Goal: Task Accomplishment & Management: Use online tool/utility

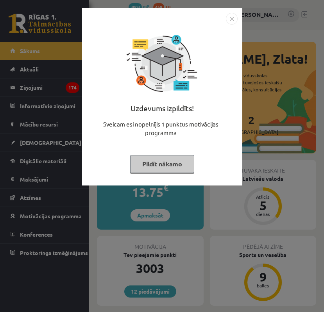
click at [152, 162] on button "Pildīt nākamo" at bounding box center [162, 164] width 64 height 18
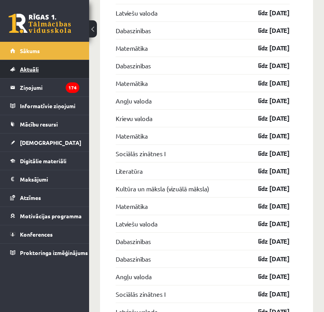
scroll to position [914, 0]
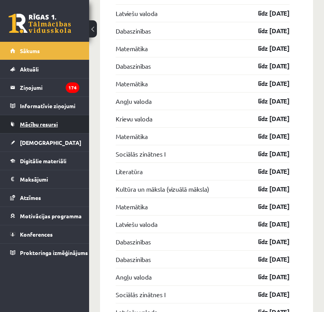
click at [34, 125] on span "Mācību resursi" at bounding box center [39, 124] width 38 height 7
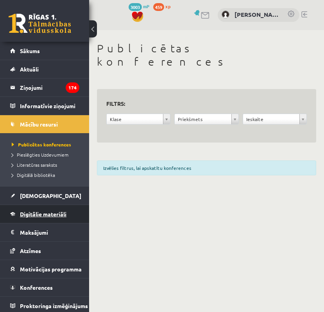
click at [40, 210] on link "Digitālie materiāli" at bounding box center [44, 214] width 69 height 18
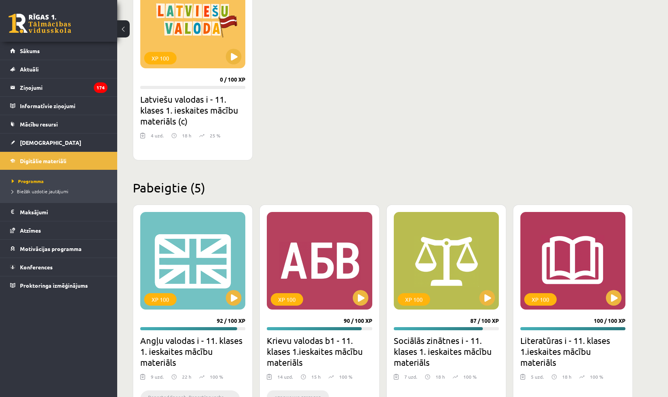
scroll to position [753, 0]
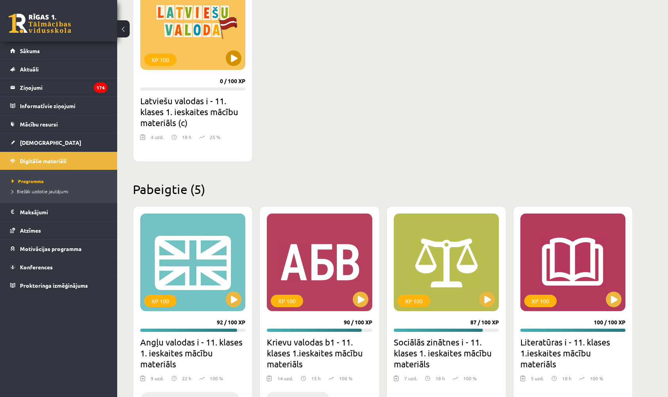
click at [230, 56] on button at bounding box center [234, 58] width 16 height 16
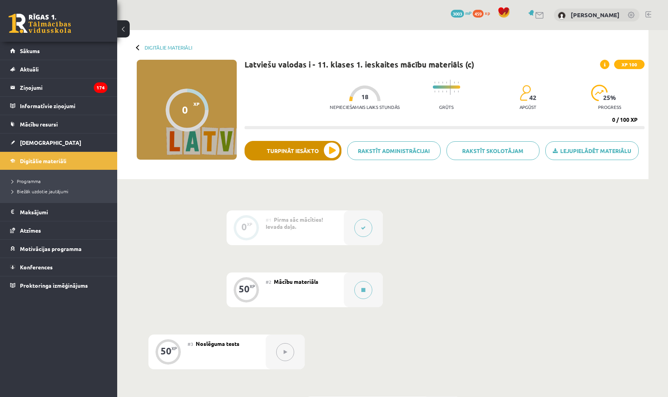
click at [321, 157] on button "Turpināt iesākto" at bounding box center [293, 151] width 97 height 20
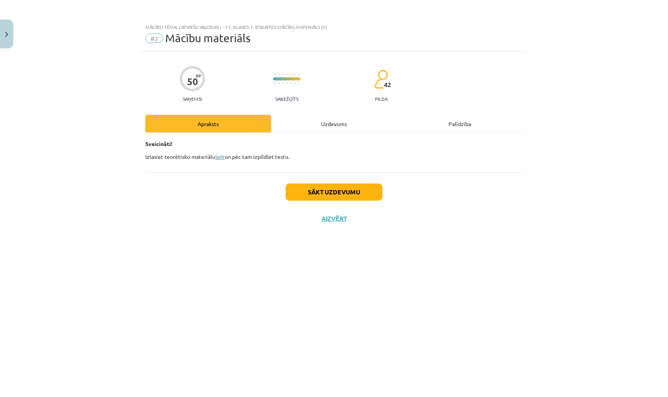
click at [221, 156] on link "šeit" at bounding box center [219, 156] width 9 height 7
